Goal: Browse casually: Explore the website without a specific task or goal

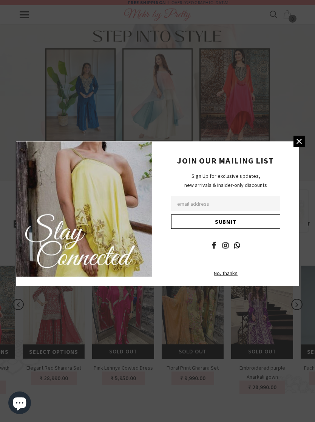
click at [292, 148] on div "JOIN OUR MAILING LIST Sign Up for exclusive updates, new arrivals & insider-onl…" at bounding box center [225, 213] width 147 height 145
click at [296, 146] on icon at bounding box center [299, 141] width 8 height 8
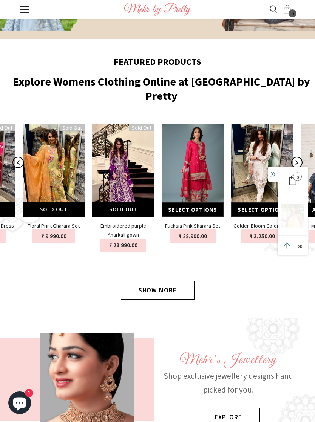
scroll to position [0, 375]
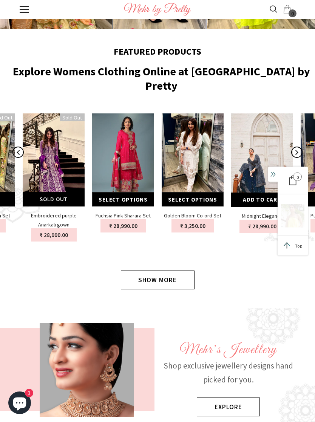
click at [203, 150] on img at bounding box center [192, 160] width 62 height 93
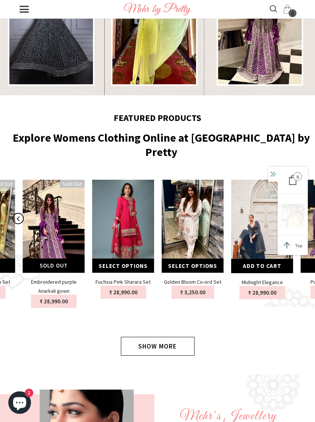
click at [21, 8] on link at bounding box center [24, 9] width 9 height 9
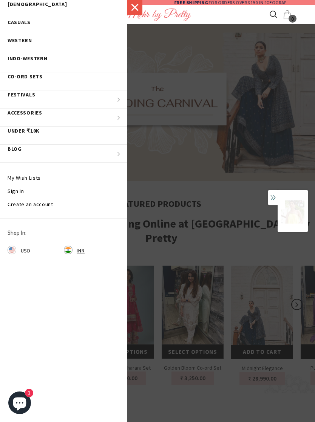
click at [16, 7] on span "[DEMOGRAPHIC_DATA]" at bounding box center [38, 4] width 60 height 7
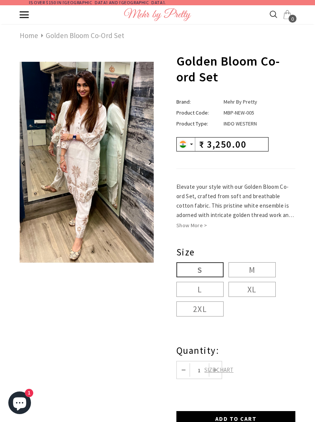
scroll to position [0, -68]
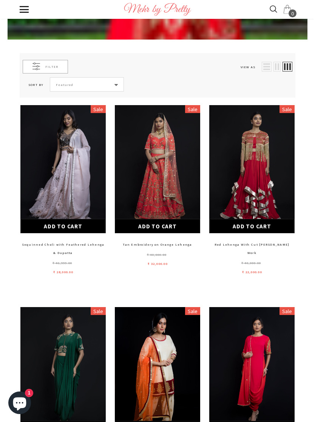
scroll to position [115, 0]
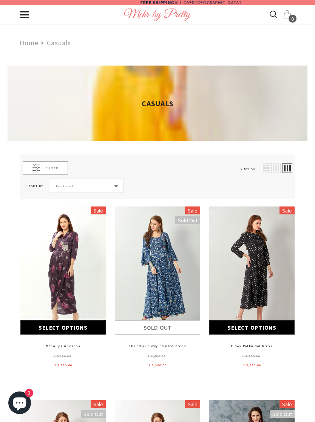
scroll to position [5, 0]
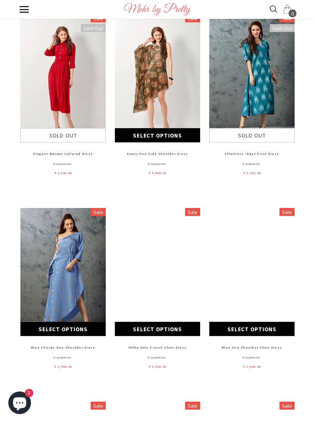
scroll to position [483, 0]
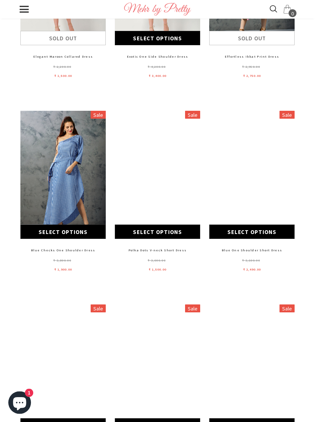
click at [25, 8] on link at bounding box center [24, 9] width 9 height 9
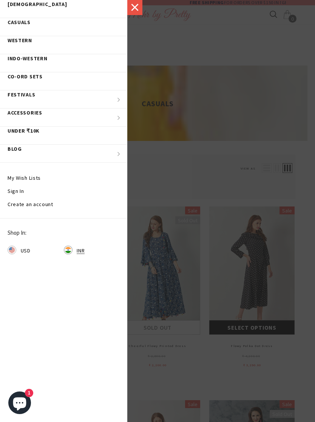
scroll to position [0, 30]
click at [26, 131] on span "UNDER ₹10K" at bounding box center [24, 131] width 32 height 7
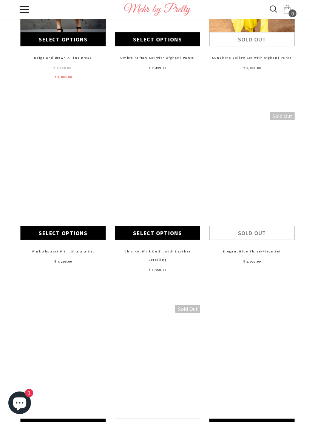
scroll to position [0, -134]
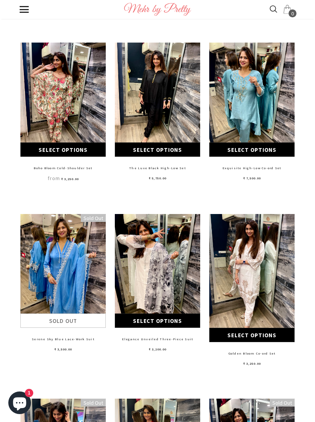
click at [163, 269] on img at bounding box center [157, 271] width 85 height 114
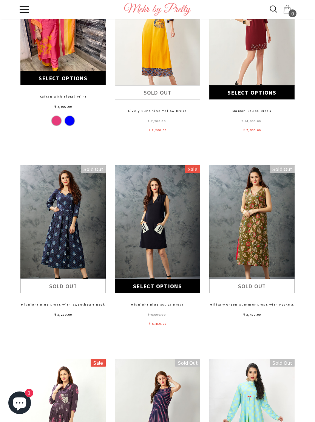
click at [20, 10] on link at bounding box center [24, 9] width 9 height 9
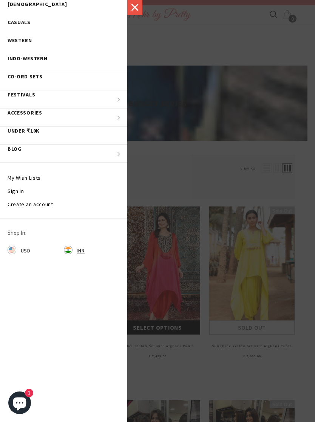
click at [27, 97] on span "FESTIVALS" at bounding box center [22, 94] width 28 height 7
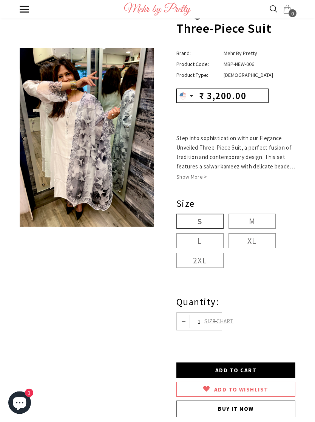
scroll to position [0, -141]
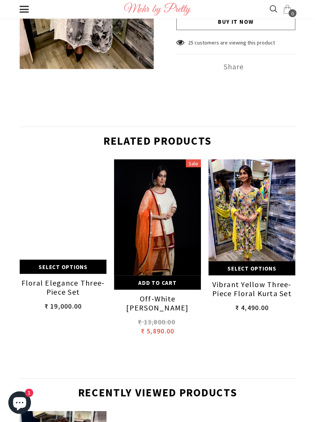
scroll to position [0, -104]
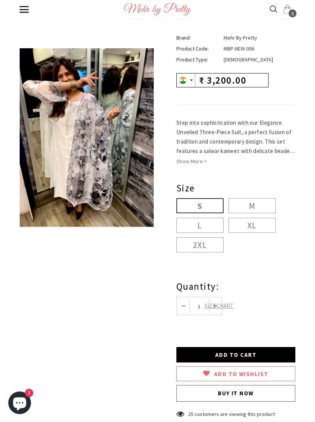
click at [63, 161] on img at bounding box center [87, 137] width 134 height 178
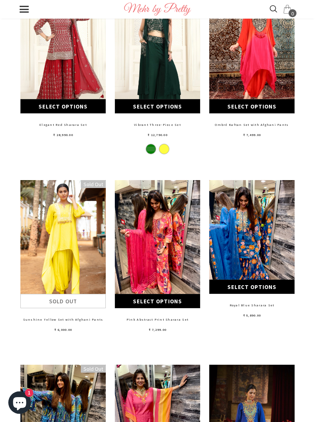
scroll to position [0, -117]
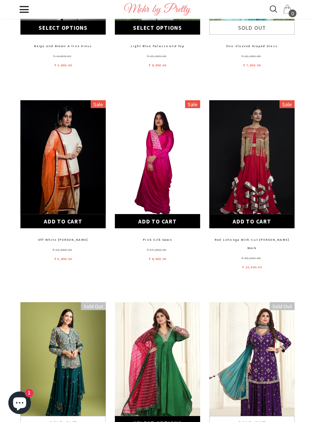
click at [275, 3] on div "trending Co-ord Sets Cocktail Eid" at bounding box center [157, 9] width 275 height 19
click at [274, 11] on icon at bounding box center [272, 8] width 7 height 7
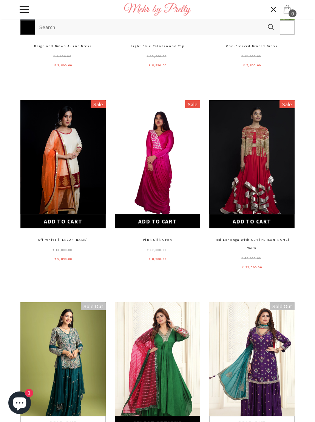
click at [277, 9] on icon at bounding box center [273, 9] width 8 height 8
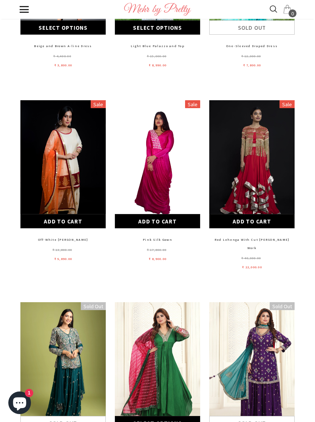
click at [27, 7] on span at bounding box center [24, 6] width 9 height 1
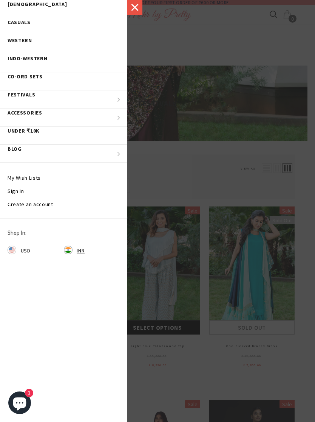
click at [136, 14] on link at bounding box center [134, 7] width 15 height 15
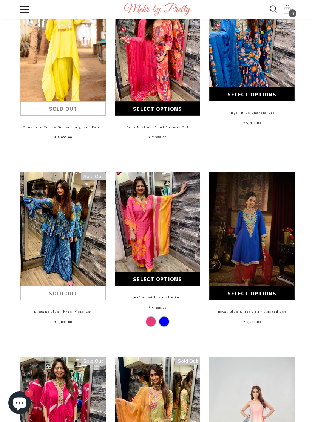
click at [156, 227] on img at bounding box center [157, 229] width 85 height 114
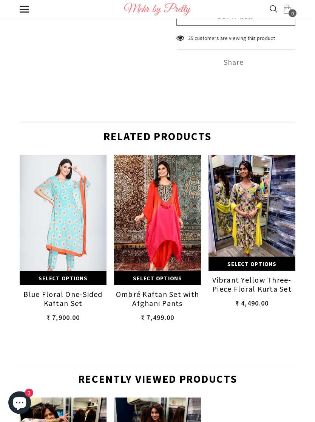
scroll to position [0, -21]
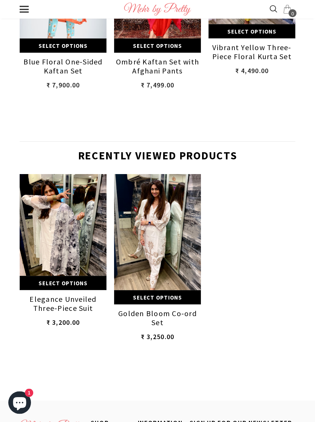
click at [160, 237] on img at bounding box center [157, 240] width 87 height 130
click at [167, 232] on img at bounding box center [157, 240] width 87 height 130
click at [72, 237] on img at bounding box center [63, 233] width 87 height 116
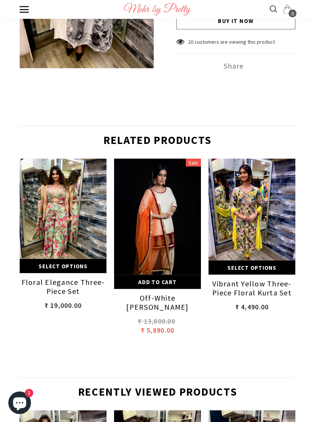
click at [274, 7] on icon at bounding box center [273, 9] width 8 height 8
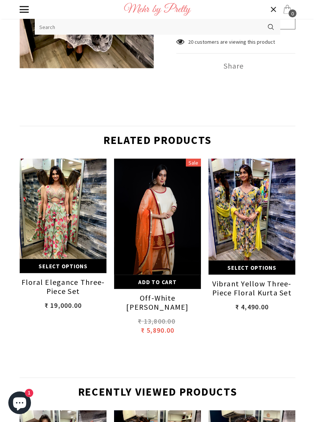
click at [274, 10] on icon at bounding box center [272, 9] width 5 height 5
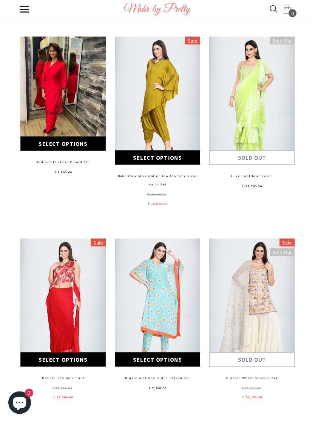
click at [256, 279] on img at bounding box center [251, 303] width 85 height 128
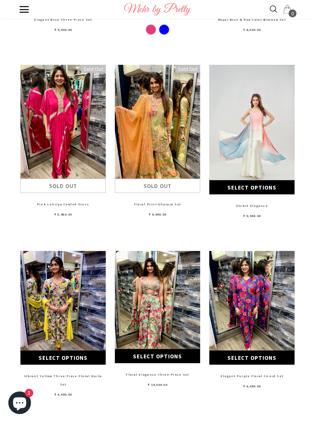
scroll to position [0, 34]
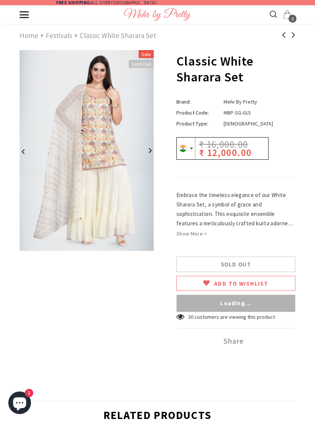
click at [150, 152] on button "button" at bounding box center [144, 150] width 15 height 15
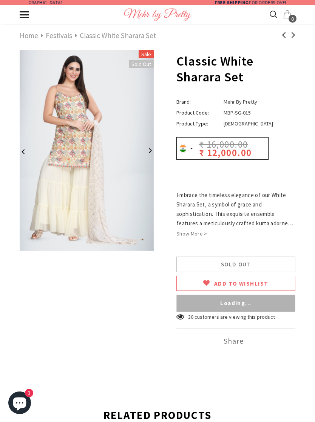
click at [147, 149] on button "button" at bounding box center [144, 150] width 15 height 15
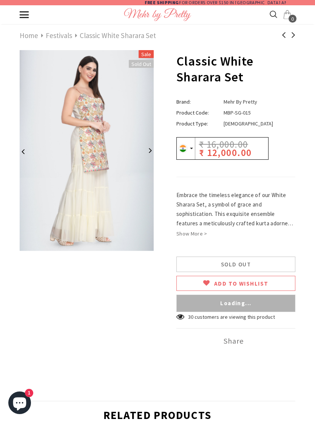
click at [147, 150] on button "button" at bounding box center [144, 150] width 15 height 15
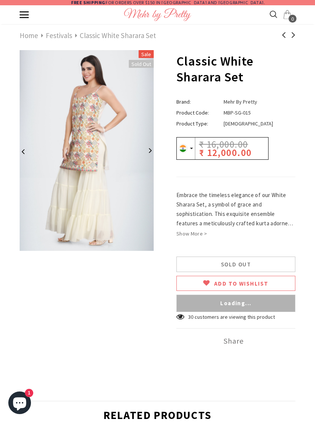
click at [147, 147] on button "button" at bounding box center [144, 150] width 15 height 15
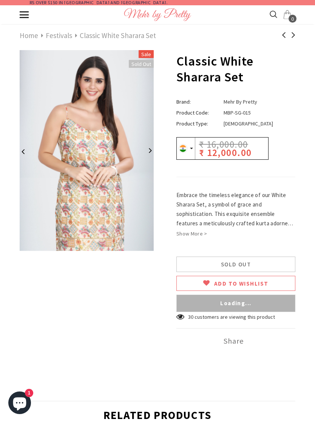
click at [147, 147] on button "button" at bounding box center [144, 150] width 15 height 15
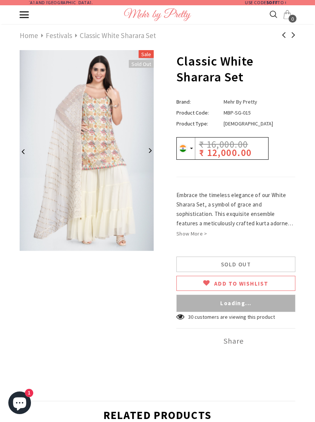
click at [145, 149] on button "button" at bounding box center [144, 150] width 15 height 15
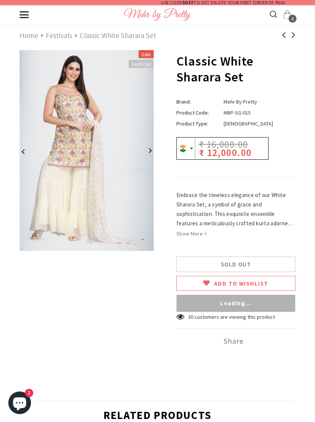
click at [143, 155] on button "button" at bounding box center [144, 150] width 15 height 15
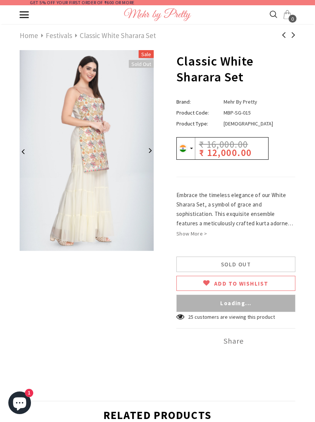
click at [153, 150] on img at bounding box center [87, 150] width 134 height 201
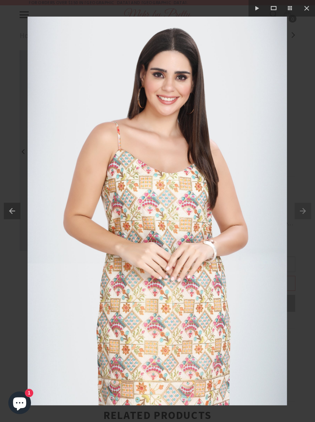
click at [303, 9] on button at bounding box center [306, 8] width 17 height 17
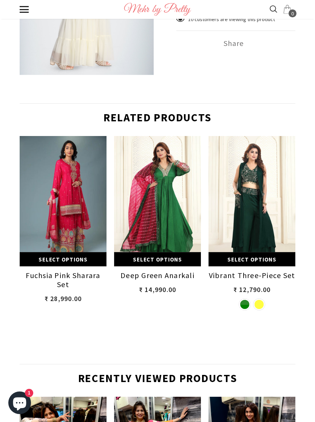
scroll to position [0, 604]
click at [244, 215] on img at bounding box center [251, 201] width 87 height 130
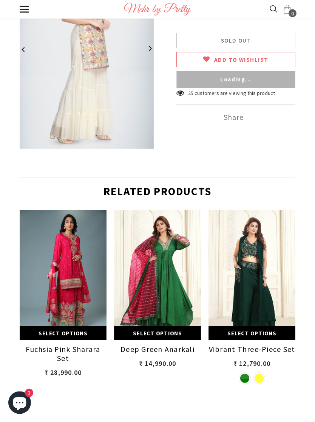
scroll to position [0, 0]
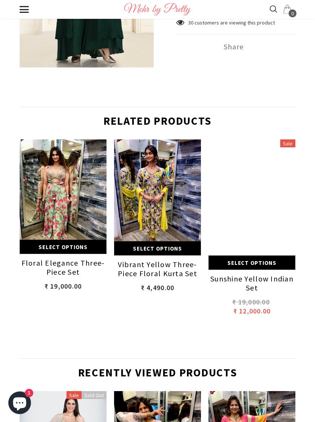
scroll to position [0, -98]
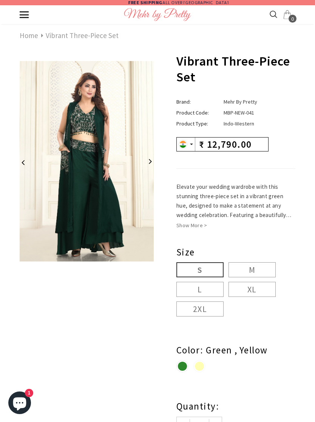
scroll to position [0, 151]
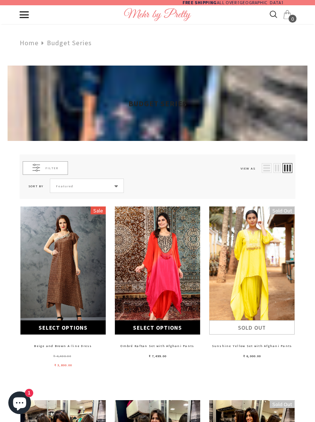
scroll to position [0, -238]
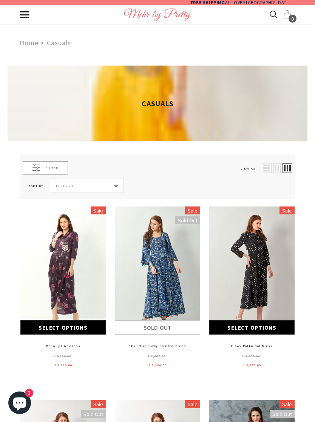
scroll to position [0, -200]
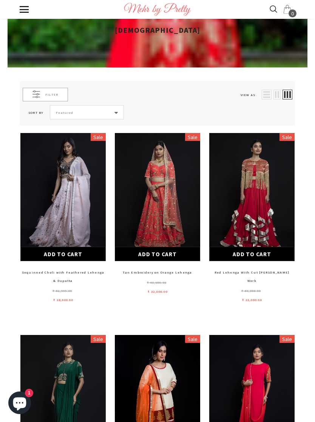
scroll to position [170, 0]
